Goal: Task Accomplishment & Management: Use online tool/utility

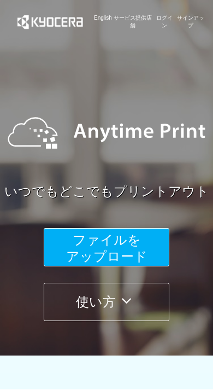
click at [148, 299] on button "使い方" at bounding box center [107, 302] width 126 height 38
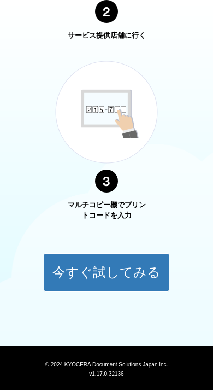
scroll to position [735, 0]
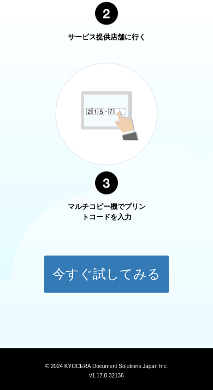
click at [150, 276] on button "今すぐ試してみる" at bounding box center [107, 274] width 126 height 38
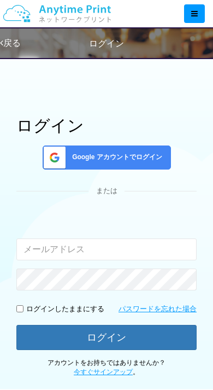
click at [11, 39] on link "戻る" at bounding box center [10, 42] width 21 height 9
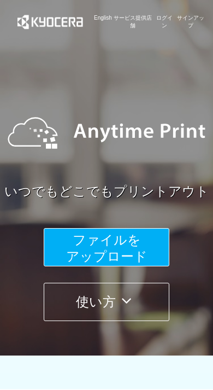
click at [146, 252] on button "ファイルを ​​アップロード" at bounding box center [107, 247] width 126 height 38
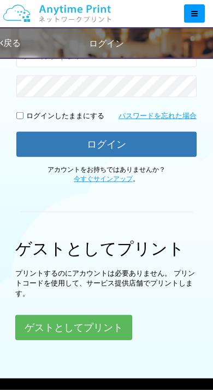
scroll to position [194, 0]
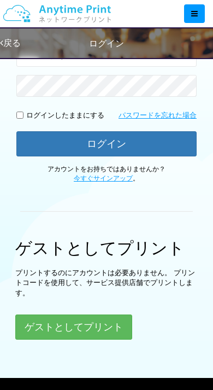
click at [110, 324] on button "ゲストとしてプリント" at bounding box center [73, 327] width 117 height 25
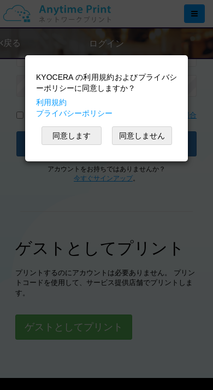
click at [86, 142] on button "同意します" at bounding box center [72, 135] width 60 height 19
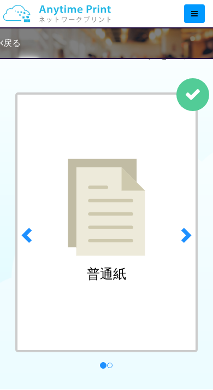
click at [201, 247] on link "next" at bounding box center [188, 231] width 29 height 279
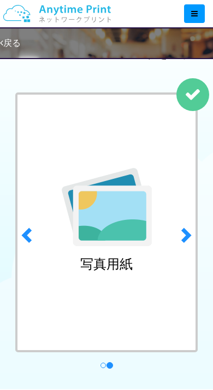
click at [192, 229] on span at bounding box center [185, 235] width 16 height 16
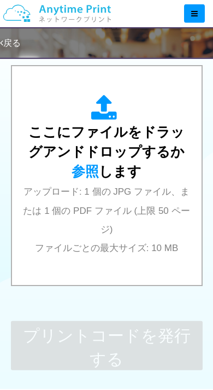
scroll to position [426, 0]
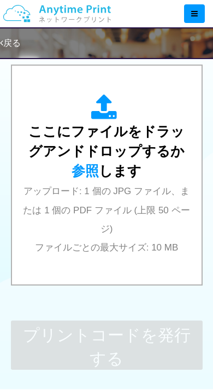
click at [166, 202] on div "ここにファイルをドラッグアンドドロップするか 参照 します アップロード: 1 個の JPG ファイル、または 1 個の PDF ファイル (上限 50 ペー…" at bounding box center [107, 175] width 168 height 162
click at [188, 236] on div "ここにファイルをドラッグアンドドロップするか 参照 します アップロード: 1 個の JPG ファイル、または 1 個の PDF ファイル (上限 50 ペー…" at bounding box center [107, 175] width 168 height 162
click at [14, 38] on link "戻る" at bounding box center [10, 42] width 21 height 9
